Goal: Task Accomplishment & Management: Use online tool/utility

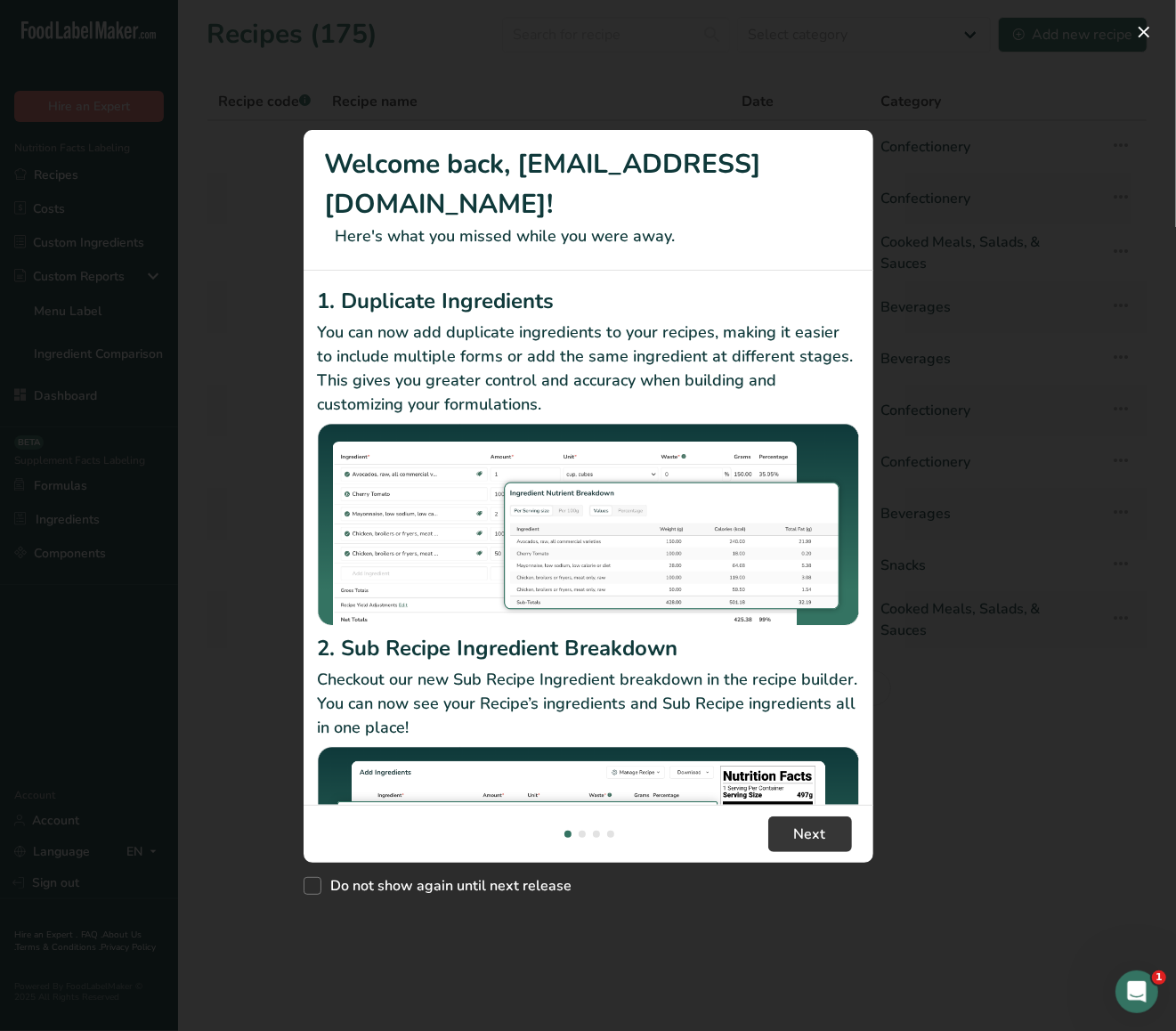
click at [936, 214] on div "New Features" at bounding box center [588, 515] width 1176 height 1031
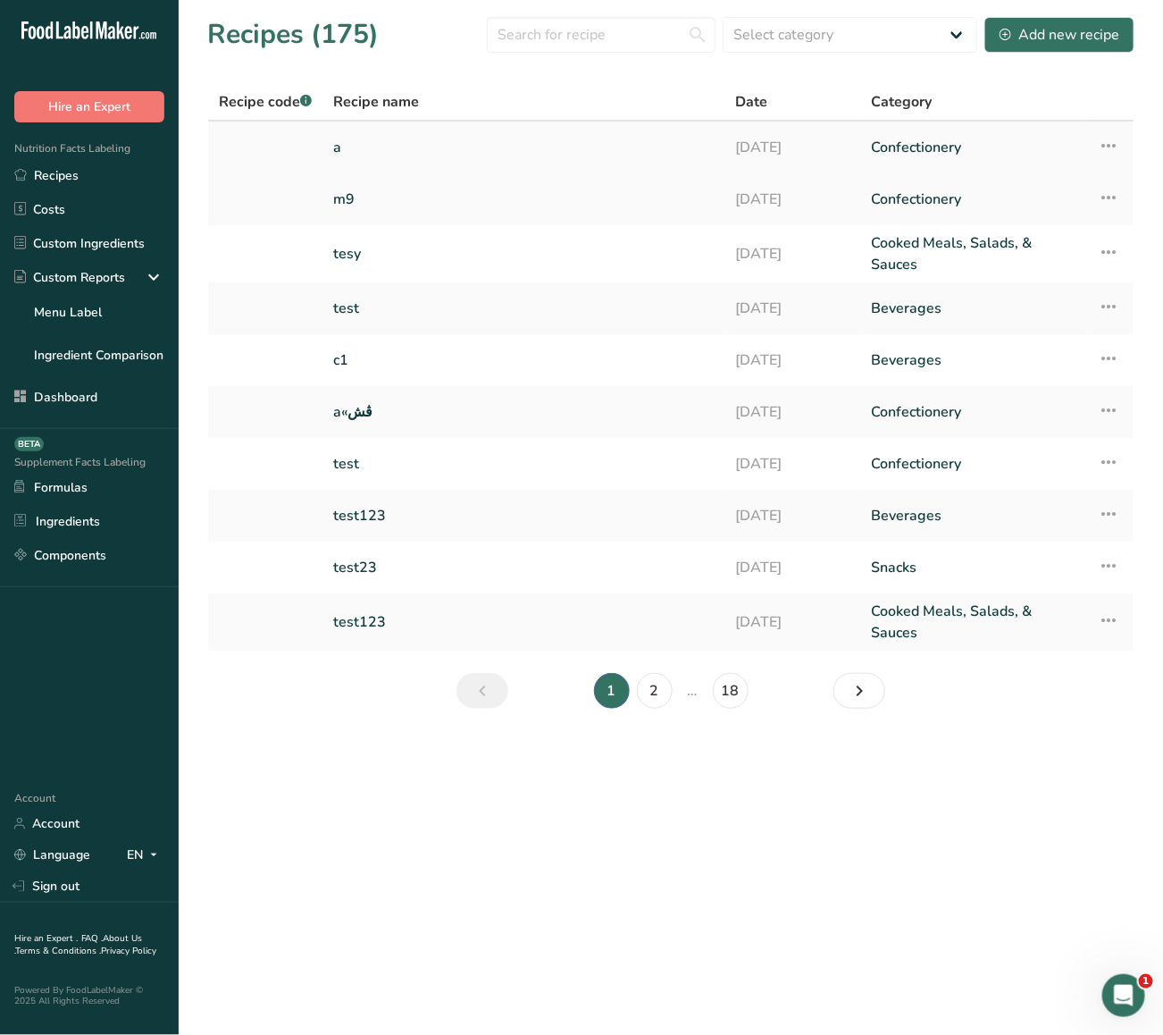
click at [510, 137] on link "a" at bounding box center [524, 148] width 382 height 38
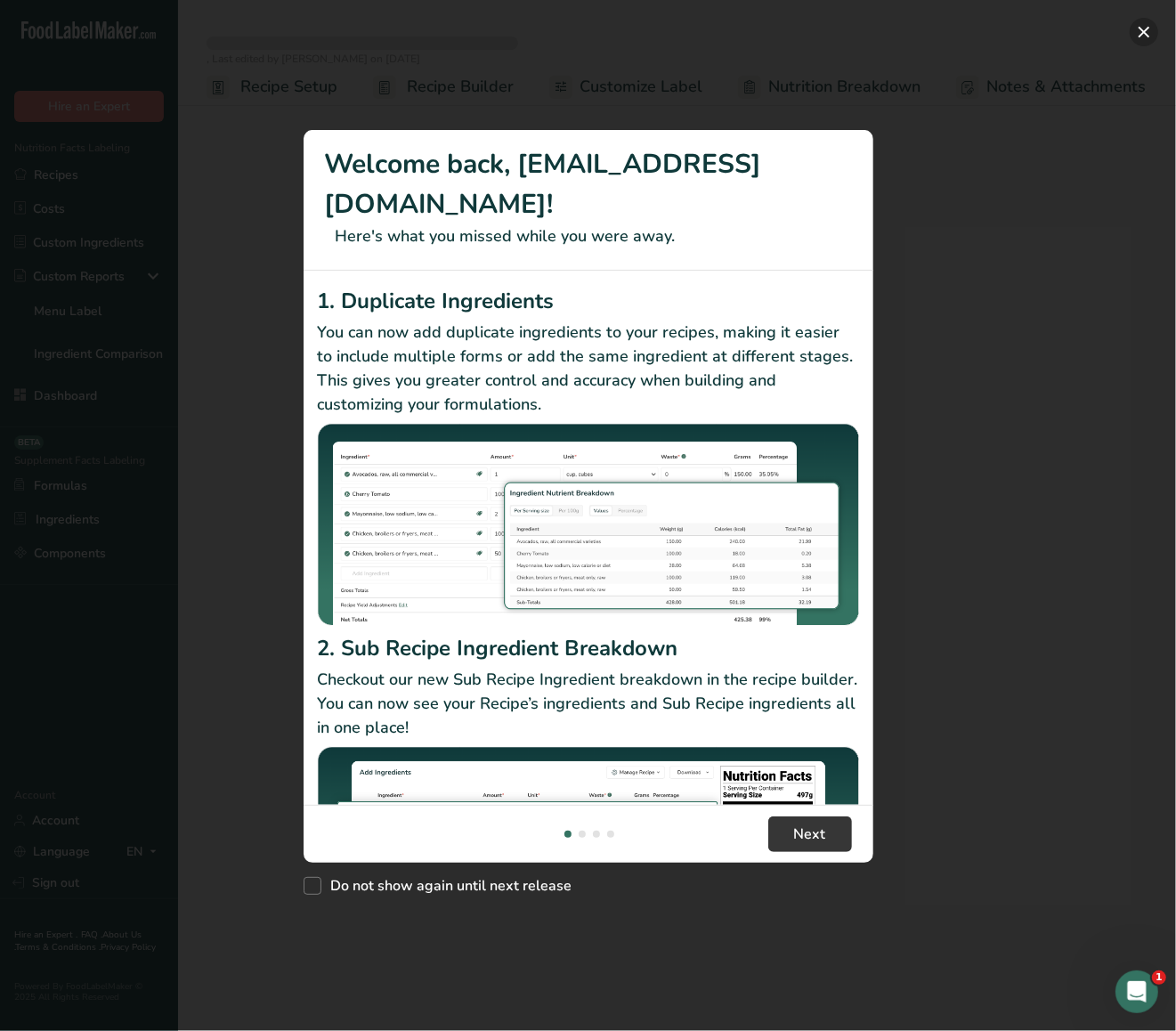
click at [1149, 32] on button "New Features" at bounding box center [1144, 32] width 29 height 29
click at [1141, 34] on button "New Features" at bounding box center [1144, 32] width 29 height 29
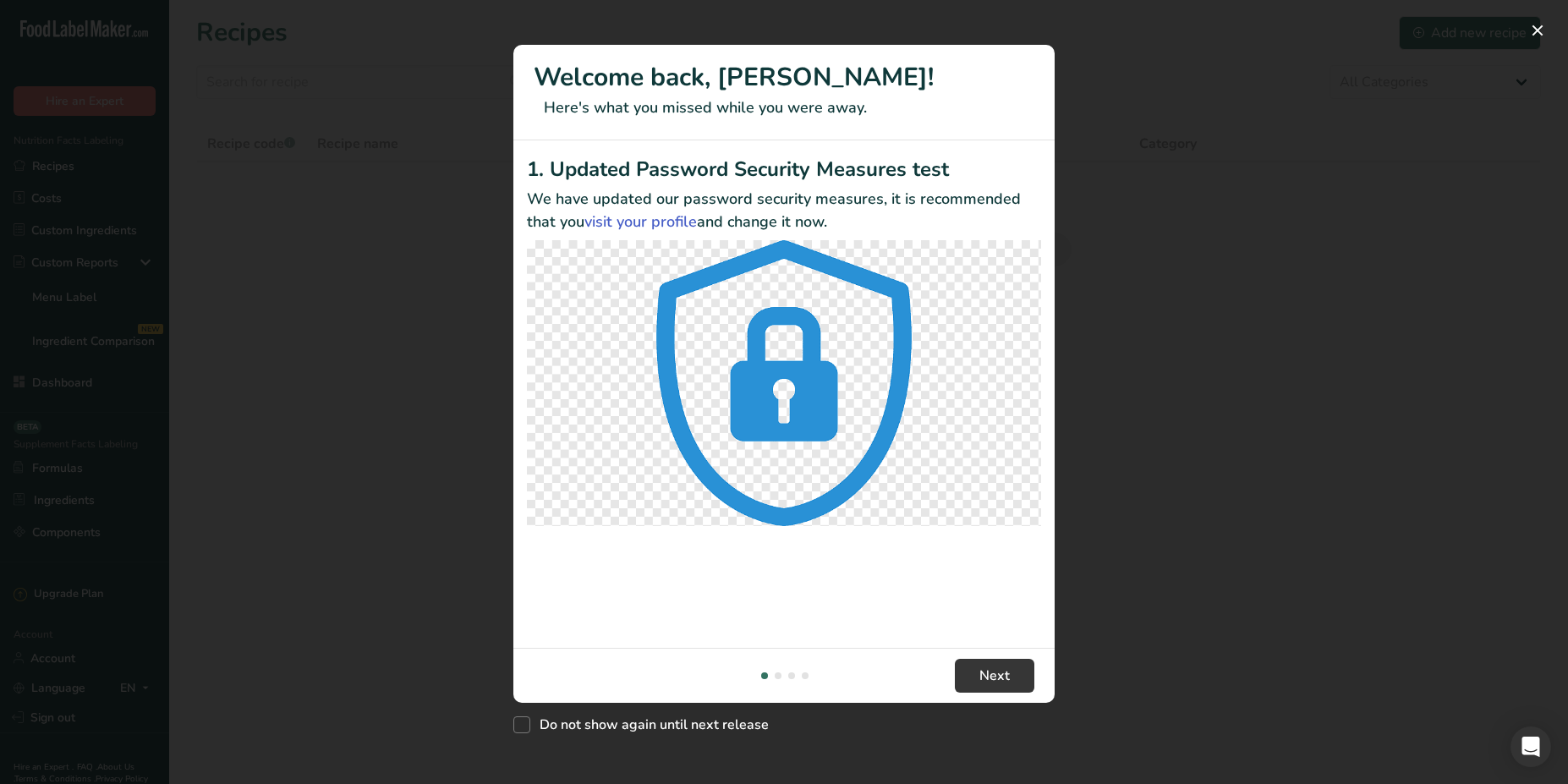
click at [1119, 78] on div "New Features" at bounding box center [784, 392] width 1568 height 784
